Goal: Task Accomplishment & Management: Complete application form

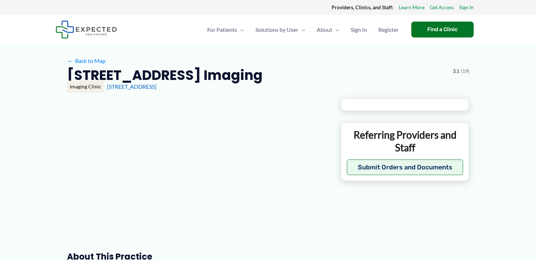
type input "**********"
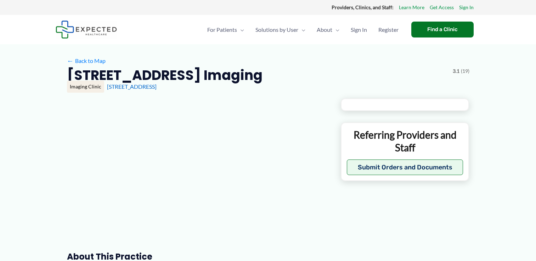
type input "**********"
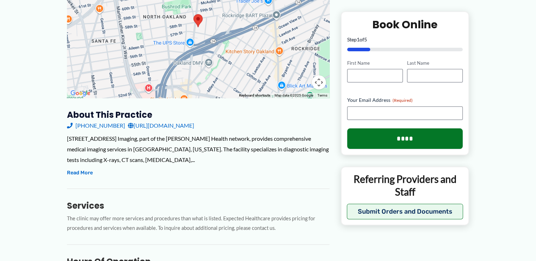
scroll to position [159, 0]
